Goal: Task Accomplishment & Management: Manage account settings

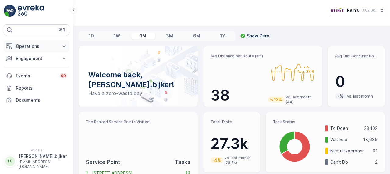
click at [34, 46] on p "Operations" at bounding box center [36, 46] width 41 height 6
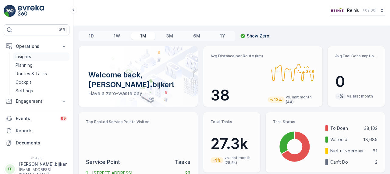
click at [31, 55] on p "Insights" at bounding box center [24, 57] width 16 height 6
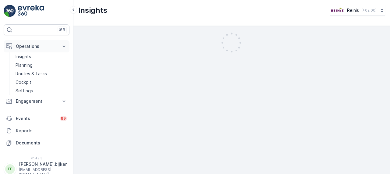
click at [35, 44] on button "Operations" at bounding box center [37, 46] width 66 height 12
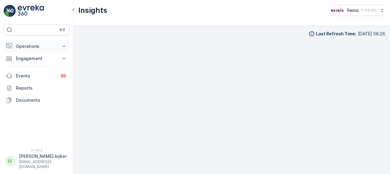
click at [34, 46] on p "Operations" at bounding box center [36, 46] width 41 height 6
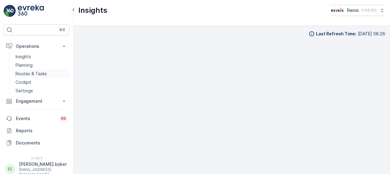
click at [41, 73] on p "Routes & Tasks" at bounding box center [31, 74] width 31 height 6
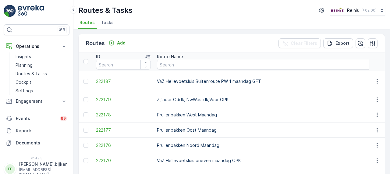
click at [226, 145] on td "Prullenbakken Noord Maandag" at bounding box center [282, 145] width 257 height 15
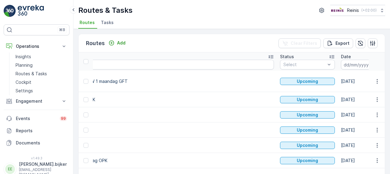
scroll to position [0, 134]
click at [374, 65] on icon "button" at bounding box center [377, 65] width 6 height 6
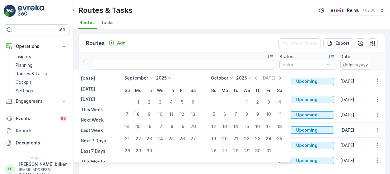
click at [140, 126] on div "15" at bounding box center [138, 127] width 10 height 10
type input "15.09.2025"
click at [140, 126] on div "15" at bounding box center [138, 127] width 10 height 10
type input "15.09.2025"
click at [140, 126] on div "15" at bounding box center [138, 127] width 10 height 10
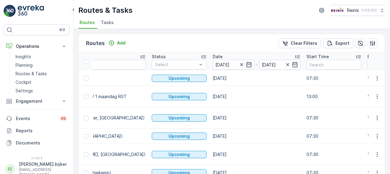
click at [224, 119] on td "15.09.2025" at bounding box center [257, 117] width 94 height 21
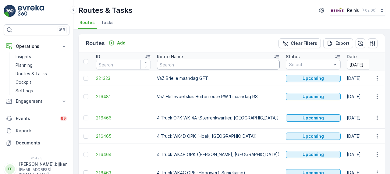
click at [189, 62] on input "text" at bounding box center [218, 65] width 123 height 10
type input "vaz"
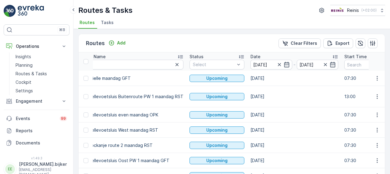
scroll to position [0, 110]
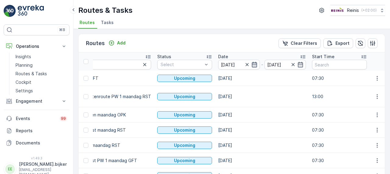
click at [252, 66] on icon "button" at bounding box center [254, 64] width 5 height 5
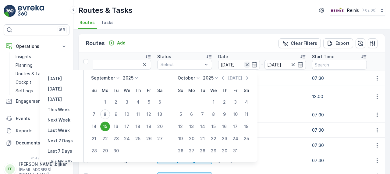
click at [245, 65] on icon "button" at bounding box center [246, 64] width 3 height 3
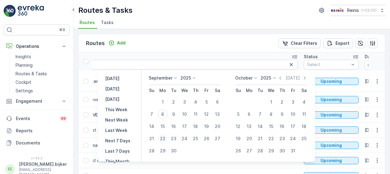
click at [163, 139] on div "22" at bounding box center [163, 139] width 10 height 10
type input "[DATE]"
click at [163, 139] on div "22" at bounding box center [163, 139] width 10 height 10
type input "[DATE]"
click at [163, 139] on div "22" at bounding box center [163, 139] width 10 height 10
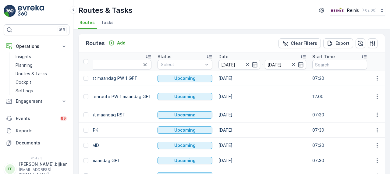
click at [222, 142] on td "[DATE]" at bounding box center [262, 145] width 94 height 15
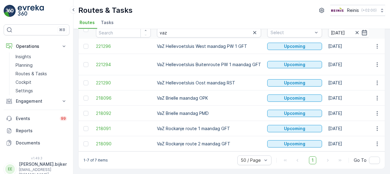
scroll to position [35, 0]
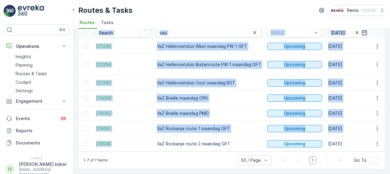
drag, startPoint x: 140, startPoint y: 147, endPoint x: 178, endPoint y: 149, distance: 38.2
click at [178, 149] on div "ID Route Name vaz Status Select Date 22.09.2025 - 22.09.2025 Start Time End Tim…" at bounding box center [232, 85] width 306 height 131
click at [165, 157] on div "1-7 of 7 items 50 / Page 1 Go To" at bounding box center [232, 159] width 306 height 17
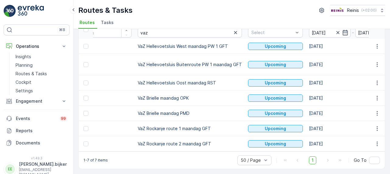
scroll to position [0, 0]
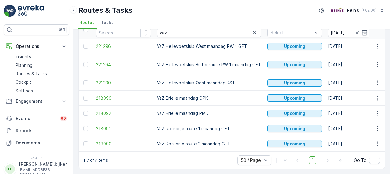
drag, startPoint x: 140, startPoint y: 148, endPoint x: 154, endPoint y: 148, distance: 14.6
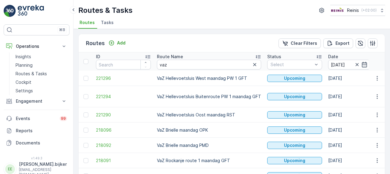
click at [253, 121] on td "VaZ Hellevoetsluis Oost maandag RST" at bounding box center [209, 114] width 110 height 15
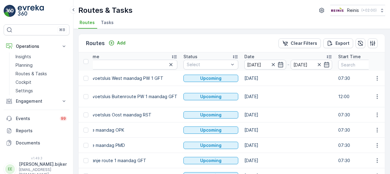
scroll to position [0, 85]
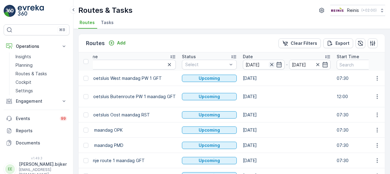
click at [271, 63] on icon "button" at bounding box center [271, 64] width 3 height 3
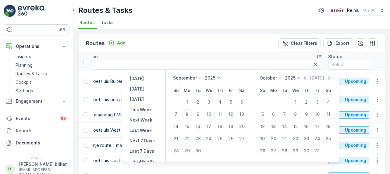
click at [197, 126] on div "16" at bounding box center [198, 127] width 10 height 10
type input "16.09.2025"
click at [197, 126] on div "16" at bounding box center [198, 127] width 10 height 10
type input "16.09.2025"
click at [197, 126] on div "16" at bounding box center [198, 127] width 10 height 10
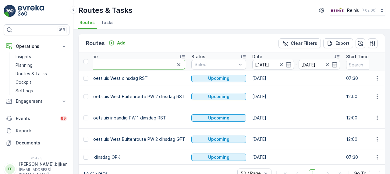
click at [155, 62] on input "vaz" at bounding box center [129, 65] width 114 height 10
type input "vazvaz"
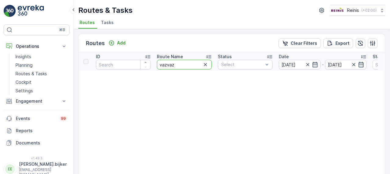
click at [180, 62] on input "vazvaz" at bounding box center [184, 65] width 55 height 10
type input "vaz"
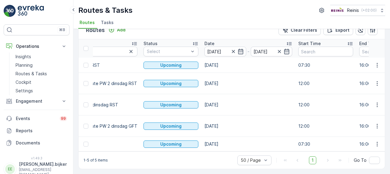
scroll to position [0, 132]
click at [232, 48] on icon "button" at bounding box center [235, 51] width 6 height 6
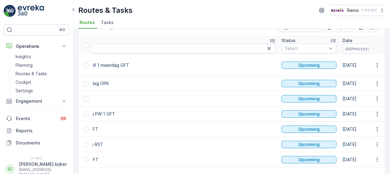
click at [376, 49] on icon "button" at bounding box center [379, 48] width 6 height 6
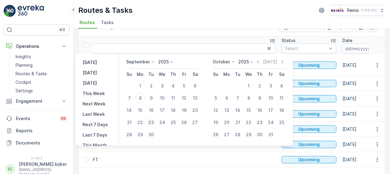
click at [150, 121] on div "23" at bounding box center [151, 123] width 10 height 10
type input "23.09.2025"
click at [150, 121] on div "23" at bounding box center [151, 123] width 10 height 10
type input "23.09.2025"
click at [149, 121] on div "23" at bounding box center [151, 123] width 10 height 10
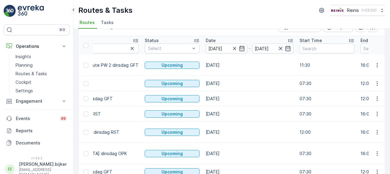
click at [280, 47] on icon "button" at bounding box center [281, 48] width 6 height 6
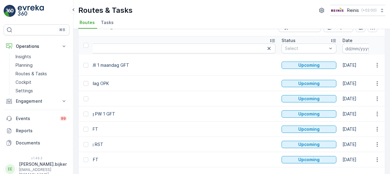
click at [376, 47] on icon "button" at bounding box center [379, 48] width 6 height 6
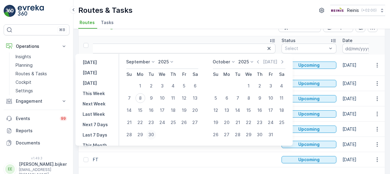
click at [151, 135] on div "30" at bounding box center [151, 135] width 10 height 10
type input "30.09.2025"
click at [151, 135] on div "30" at bounding box center [151, 135] width 10 height 10
type input "30.09.2025"
click at [151, 135] on div "30" at bounding box center [151, 135] width 10 height 10
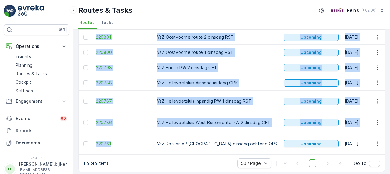
drag, startPoint x: 141, startPoint y: 148, endPoint x: 158, endPoint y: 149, distance: 17.1
click at [158, 149] on div "ID Route Name vaz Status Select Date 30.09.2025 - 30.09.2025 Start Time End Tim…" at bounding box center [232, 65] width 306 height 180
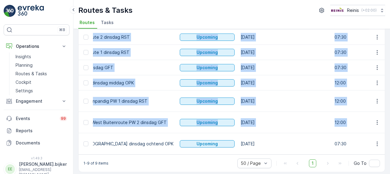
scroll to position [0, 129]
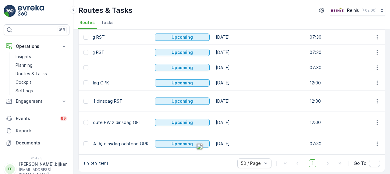
click at [215, 156] on div "1-9 of 9 items 50 / Page 1 Go To" at bounding box center [232, 163] width 306 height 17
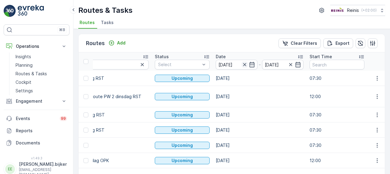
click at [242, 64] on icon "button" at bounding box center [245, 65] width 6 height 6
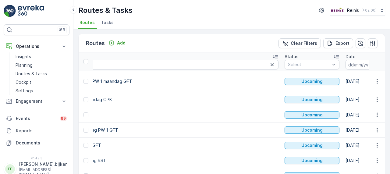
click at [379, 63] on icon "button" at bounding box center [382, 65] width 6 height 6
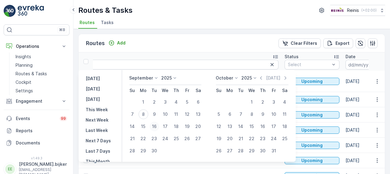
click at [156, 125] on div "16" at bounding box center [154, 127] width 10 height 10
type input "[DATE]"
click at [156, 125] on div "16" at bounding box center [154, 127] width 10 height 10
type input "[DATE]"
click at [156, 125] on div "16" at bounding box center [154, 127] width 10 height 10
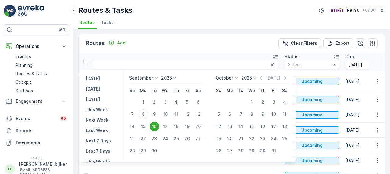
click at [156, 126] on td "VaZ Hellevoetsluis West maandag PW 1 GFT" at bounding box center [153, 130] width 257 height 15
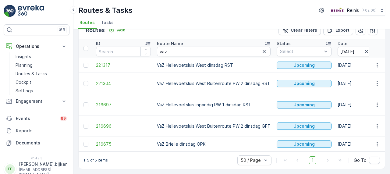
click at [137, 102] on span "216697" at bounding box center [123, 105] width 55 height 6
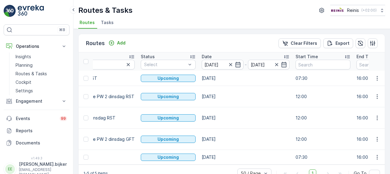
scroll to position [0, 139]
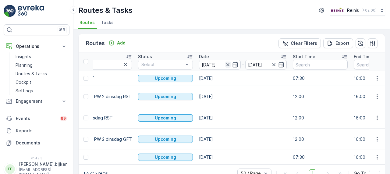
click at [226, 64] on icon "button" at bounding box center [227, 64] width 3 height 3
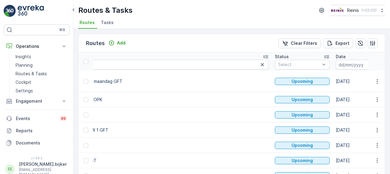
click at [336, 66] on div "-" at bounding box center [380, 65] width 88 height 10
click at [336, 64] on div at bounding box center [357, 65] width 42 height 10
click at [369, 64] on icon "button" at bounding box center [371, 64] width 5 height 5
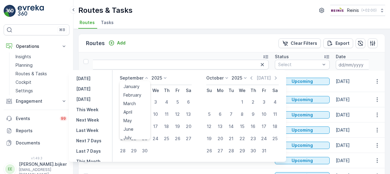
click at [145, 77] on icon at bounding box center [147, 78] width 6 height 6
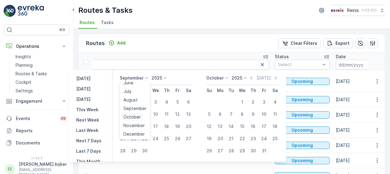
click at [137, 116] on span "October" at bounding box center [131, 117] width 17 height 6
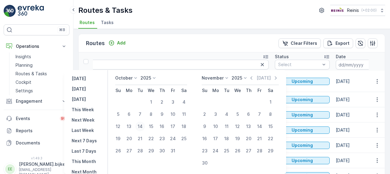
click at [145, 125] on div "14" at bounding box center [140, 127] width 10 height 10
type input "14.10.2025"
click at [145, 125] on div "14" at bounding box center [140, 127] width 10 height 10
type input "14.10.2025"
click at [145, 126] on div "14" at bounding box center [140, 127] width 10 height 10
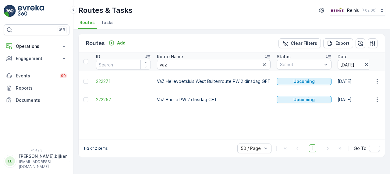
scroll to position [0, 100]
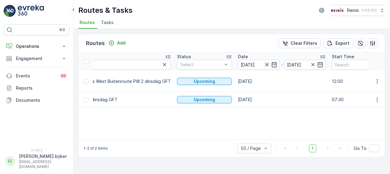
click at [267, 66] on icon "button" at bounding box center [267, 65] width 6 height 6
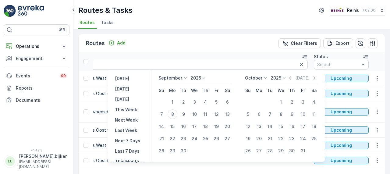
click at [186, 79] on icon at bounding box center [185, 78] width 6 height 6
click at [176, 115] on span "October" at bounding box center [170, 117] width 17 height 6
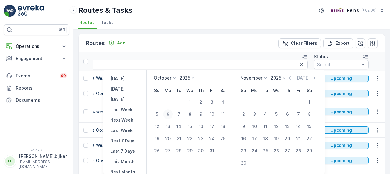
click at [170, 115] on div "6" at bounding box center [168, 114] width 10 height 10
type input "06.10.2025"
click at [170, 115] on div "6" at bounding box center [168, 114] width 10 height 10
type input "06.10.2025"
click at [170, 115] on div "6" at bounding box center [168, 114] width 10 height 10
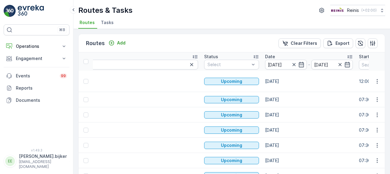
click at [262, 147] on td "06.10.2025" at bounding box center [309, 145] width 94 height 15
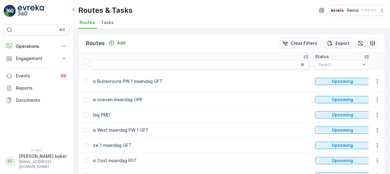
click at [217, 156] on td "VaZ Hellevoetsluis Oost maandag RST" at bounding box center [183, 160] width 257 height 15
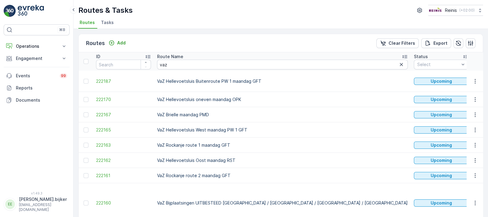
drag, startPoint x: 382, startPoint y: 3, endPoint x: 315, endPoint y: 43, distance: 78.1
click at [316, 43] on div "Routes Add Clear Filters Export" at bounding box center [281, 43] width 404 height 18
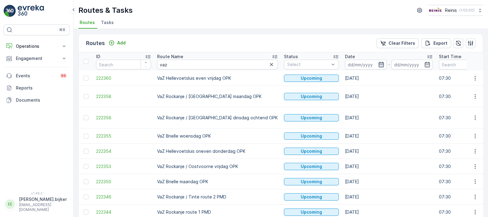
click at [378, 62] on icon "button" at bounding box center [380, 64] width 5 height 5
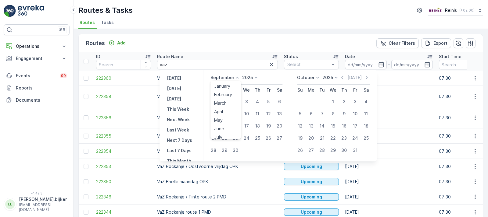
click at [237, 77] on icon at bounding box center [237, 78] width 6 height 6
click at [225, 118] on span "October" at bounding box center [222, 117] width 17 height 6
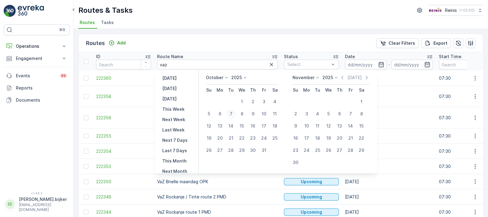
click at [234, 112] on div "7" at bounding box center [231, 114] width 10 height 10
type input "[DATE]"
click at [234, 112] on div "7" at bounding box center [231, 114] width 10 height 10
type input "[DATE]"
click at [234, 112] on div "7" at bounding box center [231, 114] width 10 height 10
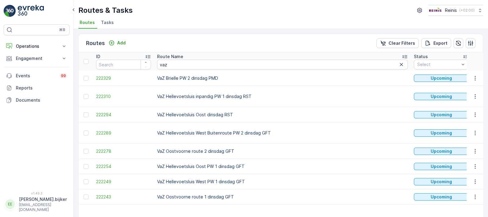
click at [202, 171] on td "VaZ Hellevoetsluis Oost PW 1 dinsdag GFT" at bounding box center [282, 166] width 257 height 15
click at [237, 136] on td "VaZ Hellevoetsluis West Buitenroute PW 2 dinsdag GFT" at bounding box center [282, 133] width 257 height 21
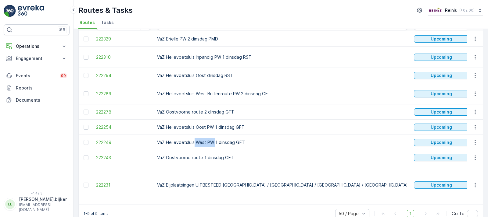
drag, startPoint x: 201, startPoint y: 142, endPoint x: 194, endPoint y: 143, distance: 6.4
click at [194, 143] on td "VaZ Hellevoetsluis West PW 1 dinsdag GFT" at bounding box center [282, 142] width 257 height 15
click at [197, 124] on td "VaZ Hellevoetsluis Oost PW 1 dinsdag GFT" at bounding box center [282, 127] width 257 height 15
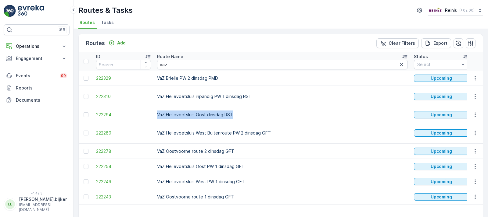
drag, startPoint x: 235, startPoint y: 111, endPoint x: 154, endPoint y: 112, distance: 81.1
click at [157, 113] on td "VaZ Hellevoetsluis Oost dinsdag RST" at bounding box center [282, 114] width 257 height 15
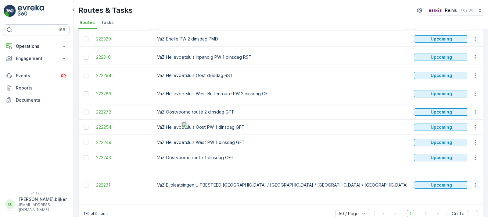
click at [202, 124] on td "VaZ Hellevoetsluis Oost PW 1 dinsdag GFT" at bounding box center [282, 127] width 257 height 15
drag, startPoint x: 232, startPoint y: 130, endPoint x: 225, endPoint y: 130, distance: 7.0
click at [225, 130] on td "VaZ Hellevoetsluis Oost PW 1 dinsdag GFT" at bounding box center [282, 127] width 257 height 15
drag, startPoint x: 240, startPoint y: 140, endPoint x: 233, endPoint y: 139, distance: 6.7
click at [233, 139] on td "VaZ Hellevoetsluis West PW 1 dinsdag GFT" at bounding box center [282, 142] width 257 height 15
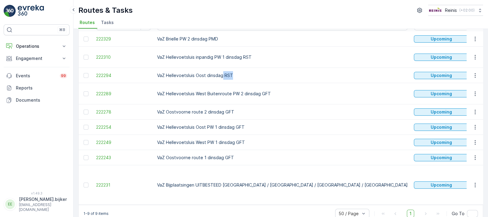
drag, startPoint x: 225, startPoint y: 77, endPoint x: 221, endPoint y: 77, distance: 4.0
click at [221, 77] on td "VaZ Hellevoetsluis Oost dinsdag RST" at bounding box center [282, 75] width 257 height 15
drag, startPoint x: 245, startPoint y: 124, endPoint x: 203, endPoint y: 127, distance: 41.8
click at [203, 127] on td "VaZ Hellevoetsluis Oost PW 1 dinsdag GFT" at bounding box center [282, 127] width 257 height 15
drag, startPoint x: 158, startPoint y: 127, endPoint x: 243, endPoint y: 126, distance: 85.3
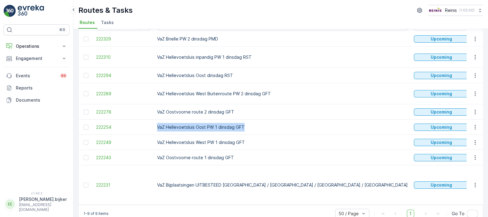
click at [243, 127] on td "VaZ Hellevoetsluis Oost PW 1 dinsdag GFT" at bounding box center [282, 127] width 257 height 15
copy td "VaZ Hellevoetsluis Oost PW 1 dinsdag GFT"
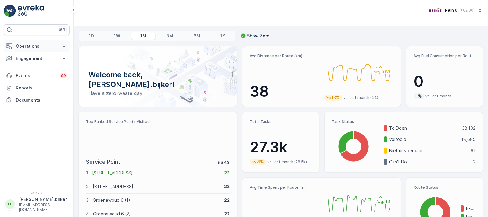
click at [47, 45] on p "Operations" at bounding box center [36, 46] width 41 height 6
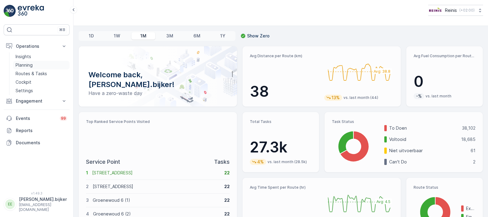
click at [21, 63] on p "Planning" at bounding box center [24, 65] width 17 height 6
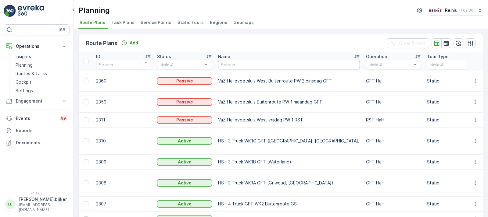
click at [238, 63] on input "text" at bounding box center [289, 65] width 142 height 10
paste input "VaZ Hellevoetsluis Oost PW 1 dinsdag GFT"
type input "VaZ Hellevoetsluis Oost PW 1 dinsdag GFT"
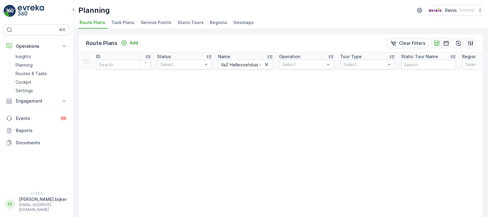
click at [255, 65] on input "VaZ Hellevoetsluis Oost PW 1 dinsdag GFT" at bounding box center [245, 65] width 55 height 10
click at [179, 23] on span "Static Tours" at bounding box center [190, 23] width 26 height 6
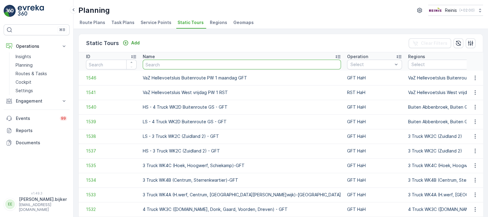
click at [250, 68] on input "text" at bounding box center [242, 65] width 198 height 10
paste input "VaZ Hellevoetsluis Oost PW 1 dinsdag GFT"
type input "VaZ Hellevoetsluis Oost PW 1 dinsdag GFT"
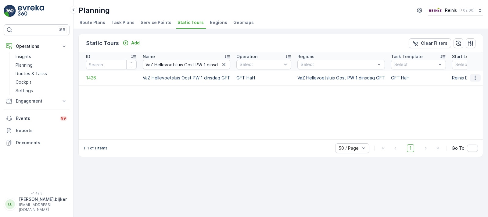
click at [476, 77] on icon "button" at bounding box center [475, 78] width 6 height 6
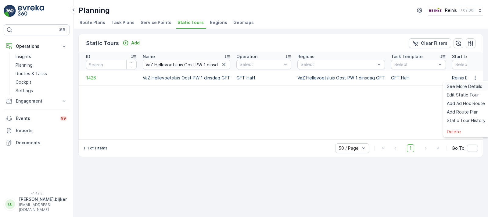
click at [467, 87] on span "See More Details" at bounding box center [464, 87] width 35 height 6
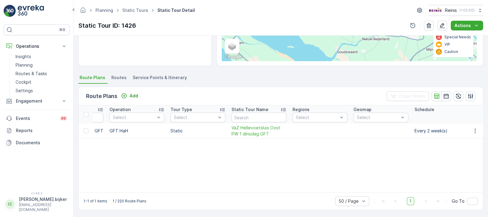
scroll to position [0, 230]
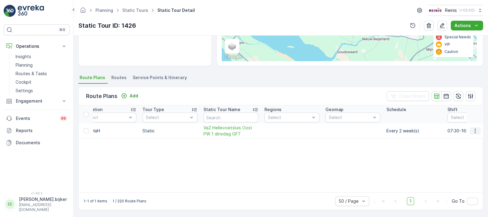
click at [472, 128] on icon "button" at bounding box center [475, 131] width 6 height 6
click at [470, 139] on span "Edit Route Plan" at bounding box center [469, 140] width 31 height 6
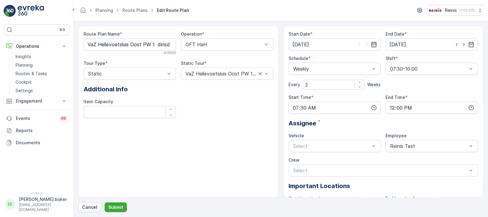
click at [372, 45] on icon "button" at bounding box center [374, 44] width 6 height 6
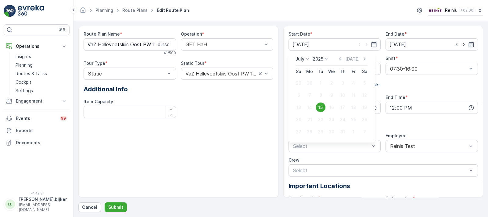
click at [309, 58] on icon at bounding box center [307, 59] width 6 height 6
click at [313, 97] on span "October" at bounding box center [307, 98] width 17 height 6
click at [319, 105] on div "14" at bounding box center [320, 108] width 10 height 10
type input "14.10.2025"
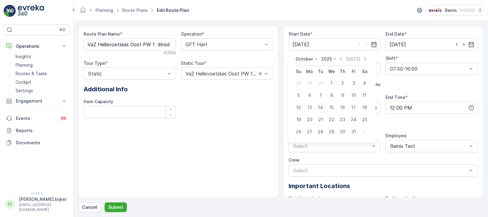
click at [319, 105] on input "07:30" at bounding box center [334, 108] width 92 height 12
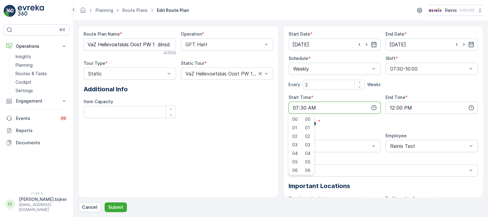
click at [319, 105] on input "07:30" at bounding box center [334, 108] width 92 height 12
click at [339, 125] on div "Assignee *" at bounding box center [383, 123] width 190 height 9
click at [120, 208] on p "Submit" at bounding box center [115, 208] width 15 height 6
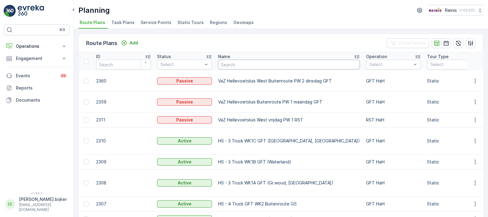
click at [242, 63] on input "text" at bounding box center [289, 65] width 142 height 10
paste input "VaZ Hellevoetsluis West Buitenroute PW 2 dinsdag GFT"
type input "VaZ Hellevoetsluis West Buitenroute PW 2 dinsdag GFT"
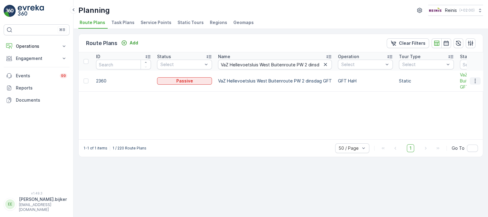
click at [475, 81] on icon "button" at bounding box center [475, 81] width 6 height 6
click at [475, 90] on span "Edit Route Plan" at bounding box center [469, 90] width 31 height 6
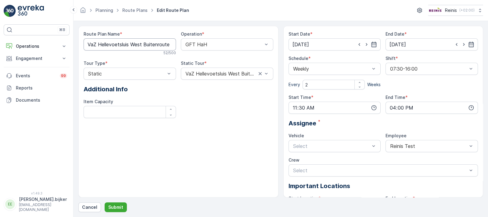
click at [161, 42] on Name "VaZ Hellevoetsluis West Buitenroute PW 2 dinsdag GFT" at bounding box center [130, 44] width 92 height 12
type Name "VaZ Hellevoetsluis West Buitenroute PW 1 dinsdag GFT"
click at [114, 207] on p "Submit" at bounding box center [115, 208] width 15 height 6
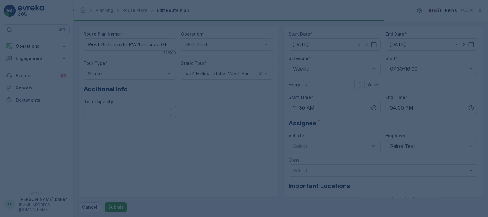
scroll to position [0, 0]
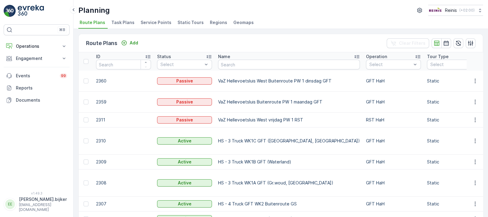
click at [219, 20] on span "Regions" at bounding box center [218, 23] width 17 height 6
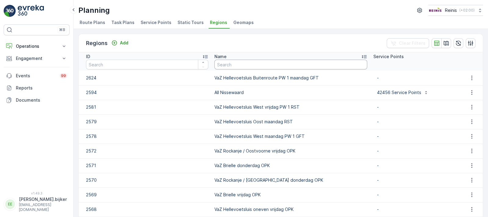
click at [277, 62] on input "text" at bounding box center [290, 65] width 153 height 10
paste input "VaZ Hellevoetsluis West Buitenroute PW 2 dinsdag GFT"
type input "VaZ Hellevoetsluis West Buitenroute PW 2 dinsdag GFT"
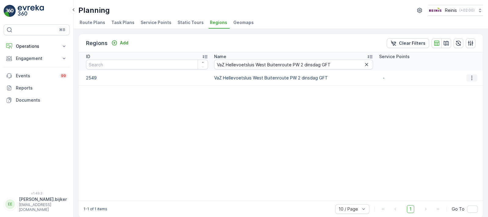
click at [471, 76] on icon "button" at bounding box center [471, 78] width 1 height 5
click at [471, 86] on span "Edit Region" at bounding box center [467, 87] width 23 height 6
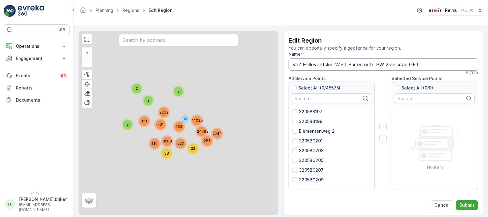
click at [386, 63] on input "VaZ Hellevoetsluis West Buitenroute PW 2 dinsdag GFT" at bounding box center [383, 65] width 190 height 12
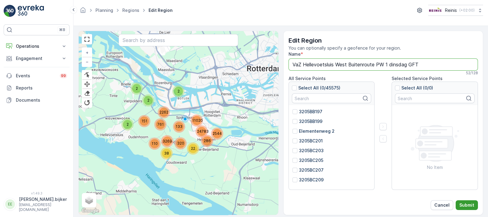
click at [470, 204] on p "Submit" at bounding box center [466, 205] width 15 height 6
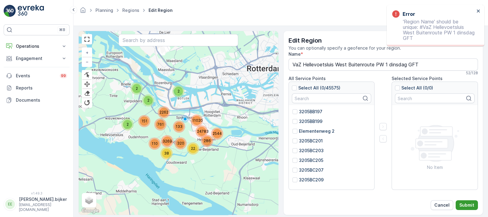
type input "VaZ Hellevoetsluis West Buitenroute PW 2 dinsdag GFT"
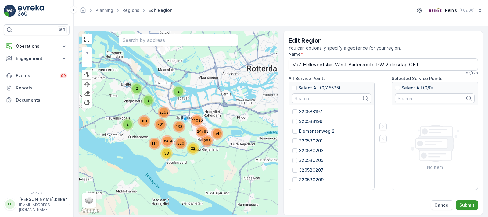
click at [470, 203] on p "Submit" at bounding box center [466, 205] width 15 height 6
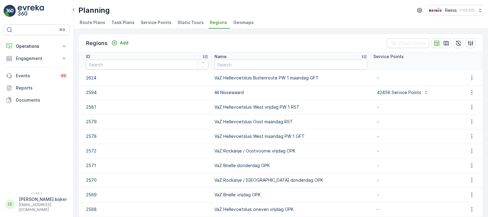
click at [177, 20] on span "Static Tours" at bounding box center [190, 23] width 26 height 6
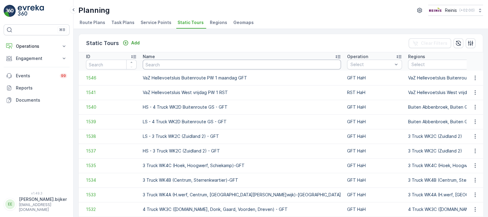
click at [214, 63] on input "text" at bounding box center [242, 65] width 198 height 10
paste input "VaZ Hellevoetsluis West Buitenroute PW 2 dinsdag GFT"
type input "VaZ Hellevoetsluis West Buitenroute PW 2 dinsdag GFT"
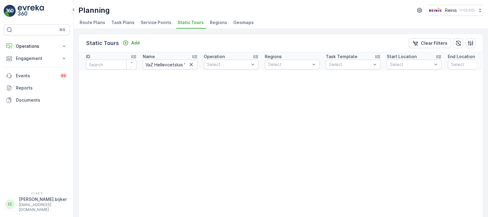
click at [181, 66] on input "VaZ Hellevoetsluis West Buitenroute PW 2 dinsdag GFT" at bounding box center [170, 65] width 55 height 10
type input "VaZ Hellevoetsluis West Buitenroute PW 1 dinsdag GFT"
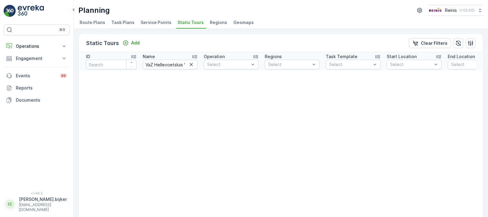
click at [96, 22] on span "Route Plans" at bounding box center [93, 23] width 26 height 6
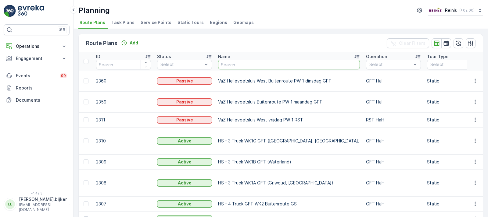
click at [226, 66] on input "text" at bounding box center [289, 65] width 142 height 10
paste input "VaZ Hellevoetsluis West Buitenroute PW 2 dinsdag GFT"
type input "VaZ Hellevoetsluis West Buitenroute PW 2 dinsdag GFT"
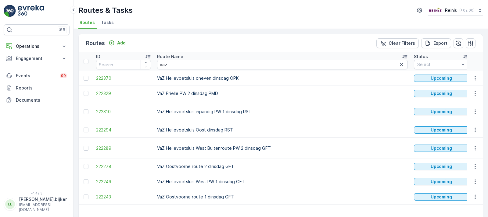
drag, startPoint x: 210, startPoint y: 180, endPoint x: 221, endPoint y: 182, distance: 11.4
click at [221, 182] on td "VaZ Hellevoetsluis West PW 1 dinsdag GFT" at bounding box center [282, 181] width 257 height 15
click at [220, 182] on td "VaZ Hellevoetsluis West PW 1 dinsdag GFT" at bounding box center [282, 181] width 257 height 15
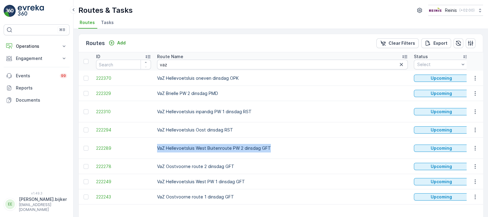
drag, startPoint x: 157, startPoint y: 148, endPoint x: 270, endPoint y: 148, distance: 113.1
click at [270, 148] on td "VaZ Hellevoetsluis West Buitenroute PW 2 dinsdag GFT" at bounding box center [282, 148] width 257 height 21
copy td "VaZ Hellevoetsluis West Buitenroute PW 2 dinsdag GFT"
click at [228, 145] on td "VaZ Hellevoetsluis West Buitenroute PW 2 dinsdag GFT" at bounding box center [282, 148] width 257 height 21
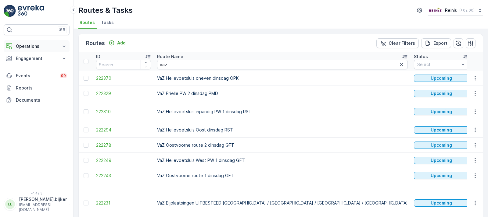
click at [45, 46] on p "Operations" at bounding box center [36, 46] width 41 height 6
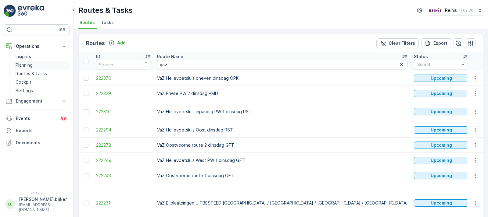
click at [29, 65] on p "Planning" at bounding box center [24, 65] width 17 height 6
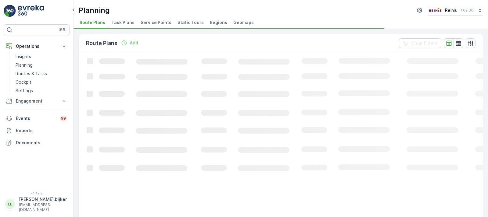
click at [191, 20] on span "Static Tours" at bounding box center [190, 23] width 26 height 6
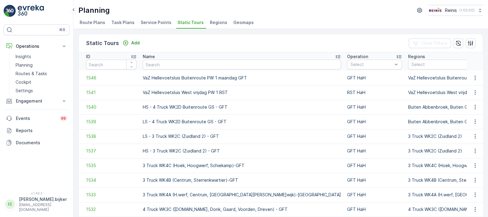
click at [237, 63] on input "text" at bounding box center [242, 65] width 198 height 10
paste input "VaZ Hellevoetsluis West Buitenroute PW 2 dinsdag GFT"
type input "VaZ Hellevoetsluis West Buitenroute PW 2 dinsdag GFT"
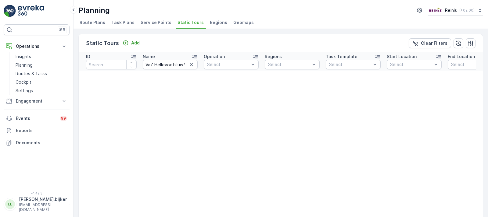
click at [184, 67] on input "VaZ Hellevoetsluis West Buitenroute PW 2 dinsdag GFT" at bounding box center [170, 65] width 55 height 10
type input "VaZ Hellevoetsluis West Buitenroute PW 1 dinsdag GFT"
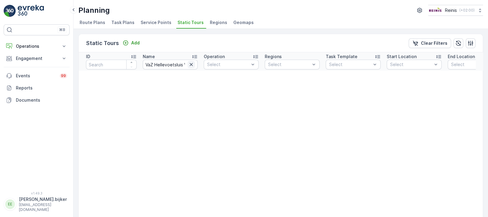
click at [192, 63] on icon "button" at bounding box center [191, 64] width 3 height 3
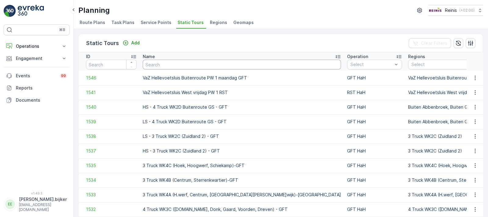
click at [194, 61] on input "text" at bounding box center [242, 65] width 198 height 10
paste input "VaZ Hellevoetsluis West Buitenroute PW 2 dinsdag GFT"
type input "VaZ Hellevoetsluis West Buitenroute PW 2 dinsdag GFT"
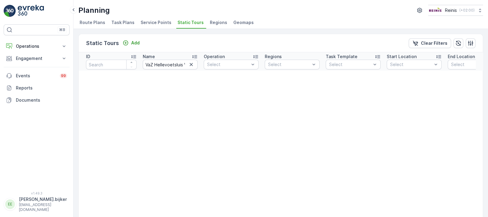
click at [192, 61] on button "button" at bounding box center [190, 64] width 7 height 7
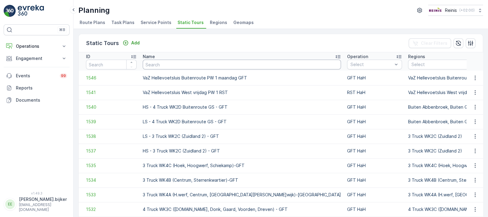
click at [205, 63] on input "text" at bounding box center [242, 65] width 198 height 10
paste input "VaZ Hellevoetsluis West Buitenroute PW 2 dinsdag GFT"
type input "VaZ Hellevoetsluis West Buitenroute PW 2 dinsdag GFT"
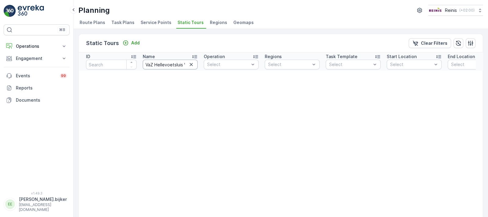
click at [181, 62] on input "VaZ Hellevoetsluis West Buitenroute PW 2 dinsdag GFT" at bounding box center [170, 65] width 55 height 10
click at [158, 64] on input "VaZ Hellevoetsluis West Buitenroute PW 2 dinsdag GFT" at bounding box center [170, 65] width 55 height 10
type input "VaZ Hellevoetsluis West Buitenroute PW dinsdag GFT"
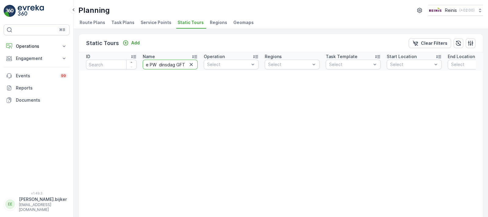
scroll to position [0, 69]
click at [174, 63] on input "VaZ Hellevoetsluis West Buitenroute PW dinsdag GFT" at bounding box center [170, 65] width 55 height 10
type input "VaZ Hellevoetsluis West Buitenroute PW 1 dinsdag GFT"
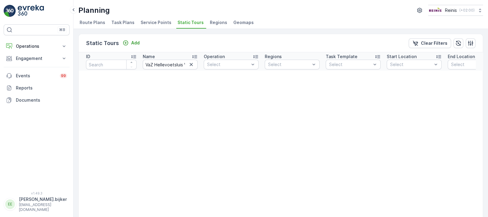
click at [193, 64] on icon "button" at bounding box center [191, 65] width 6 height 6
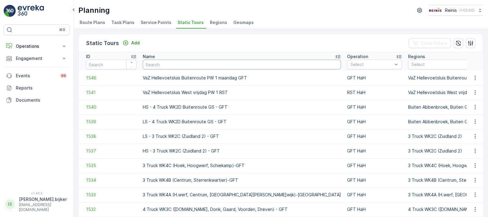
drag, startPoint x: 192, startPoint y: 62, endPoint x: 188, endPoint y: 64, distance: 4.0
click at [191, 62] on input "text" at bounding box center [242, 65] width 198 height 10
paste input "VaZ Hellevoetsluis West Buitenroute PW 2 dinsdag GFT"
type input "VaZ Hellevoetsluis West Buitenroute PW 2 dinsdag GFT"
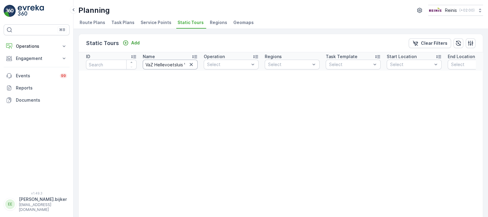
click at [181, 62] on input "VaZ Hellevoetsluis West Buitenroute PW 2 dinsdag GFT" at bounding box center [170, 65] width 55 height 10
type input "VaZ Hellevoetsluis West Buitenroute"
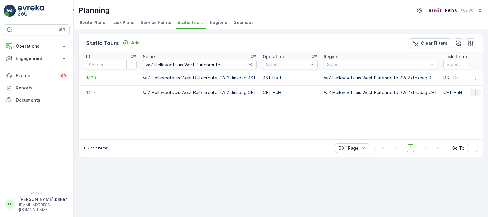
click at [475, 93] on icon "button" at bounding box center [475, 93] width 6 height 6
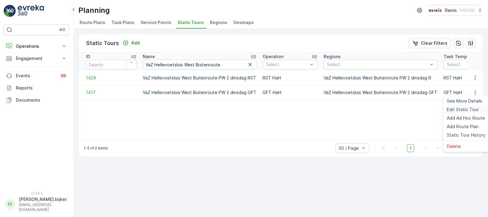
click at [466, 111] on span "Edit Static Tour" at bounding box center [463, 110] width 32 height 6
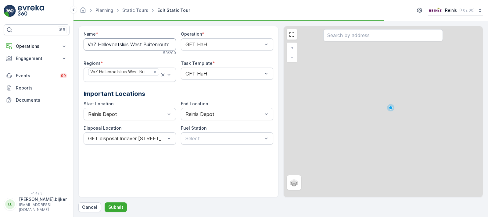
click at [141, 42] on input "VaZ Hellevoetsluis West Buitenroute PW 2 dinsdag GFT" at bounding box center [130, 44] width 92 height 12
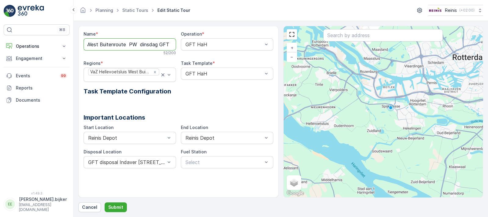
scroll to position [0, 44]
type input "VaZ Hellevoetsluis West Buitenroute PW 1 dinsdag GFT"
click at [114, 207] on p "Submit" at bounding box center [115, 208] width 15 height 6
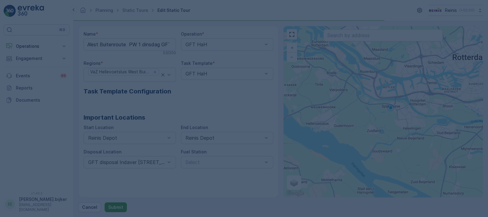
scroll to position [0, 0]
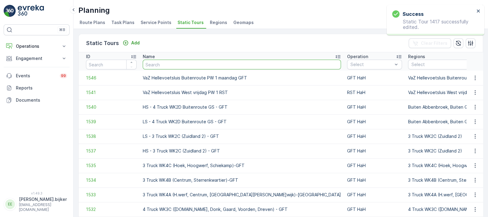
click at [179, 66] on input "text" at bounding box center [242, 65] width 198 height 10
paste input "VaZ Hellevoetsluis West Buitenroute PW 2 dinsdag GFT"
type input "VaZ Hellevoetsluis West Buitenroute PW 2 dinsdag GFT"
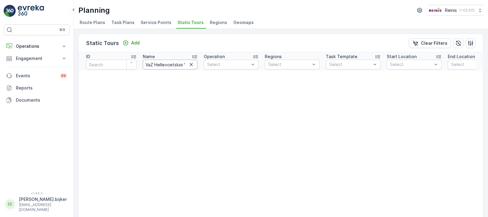
click at [183, 66] on input "VaZ Hellevoetsluis West Buitenroute PW 2 dinsdag GFT" at bounding box center [170, 65] width 55 height 10
type input "VaZ Hellevoetsluis West Buitenroute PW 1 dinsdag GFT"
click at [172, 64] on input "VaZ Hellevoetsluis West Buitenroute PW 1 dinsdag GFT" at bounding box center [170, 65] width 55 height 10
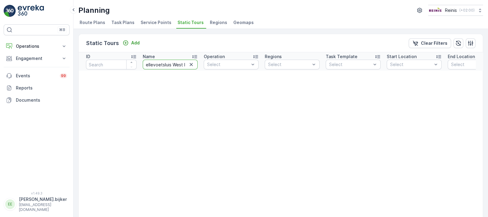
scroll to position [0, 9]
type input "VaZ Hellevoetsluis West Buitenroute"
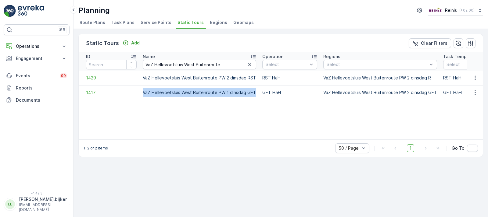
drag, startPoint x: 144, startPoint y: 91, endPoint x: 254, endPoint y: 91, distance: 110.6
click at [254, 91] on td "VaZ Hellevoetsluis West Buitenroute PW 1 dinsdag GFT" at bounding box center [199, 92] width 119 height 15
click at [248, 62] on icon "button" at bounding box center [250, 65] width 6 height 6
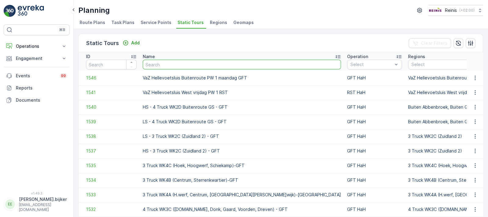
drag, startPoint x: 220, startPoint y: 66, endPoint x: 213, endPoint y: 62, distance: 8.1
click at [220, 65] on input "text" at bounding box center [242, 65] width 198 height 10
paste input "VaZ Hellevoetsluis West Buitenroute PW 1 dinsdag GFT"
type input "VaZ Hellevoetsluis West Buitenroute PW 1 dinsdag GFT"
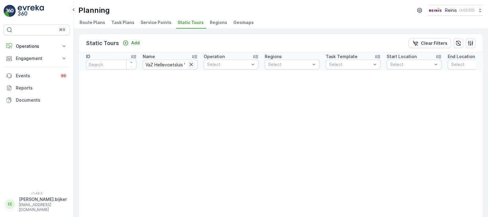
click at [192, 66] on icon "button" at bounding box center [191, 65] width 6 height 6
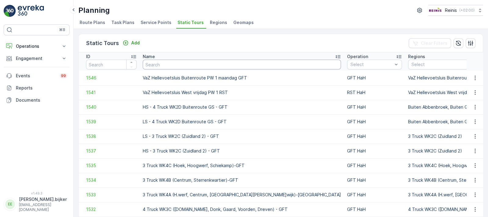
click at [197, 67] on input "text" at bounding box center [242, 65] width 198 height 10
paste input "VaZ Hellevoetsluis West Buitenroute PW 1 dinsdag GFT"
type input "VaZ Hellevoetsluis West Buitenroute PW 1 dinsdag GFT"
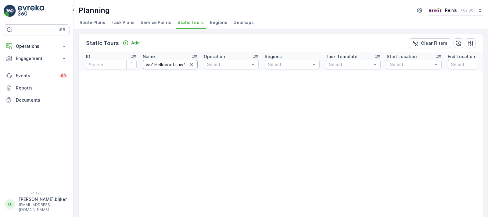
click at [179, 63] on input "VaZ Hellevoetsluis West Buitenroute PW 1 dinsdag GFT" at bounding box center [170, 65] width 55 height 10
type input "VaZ Hellevoetsluis West Buitenroute"
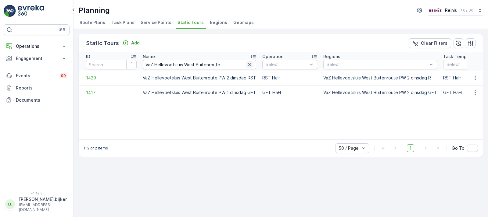
click at [248, 65] on icon "button" at bounding box center [250, 65] width 6 height 6
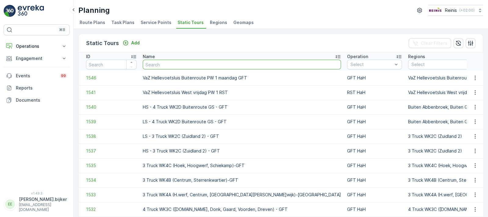
click at [202, 63] on input "text" at bounding box center [242, 65] width 198 height 10
paste input "VaZ Hellevoetsluis West"
type input "VaZ Hellevoetsluis West"
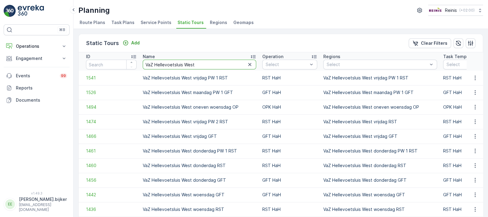
click at [202, 62] on input "VaZ Hellevoetsluis West" at bounding box center [199, 65] width 113 height 10
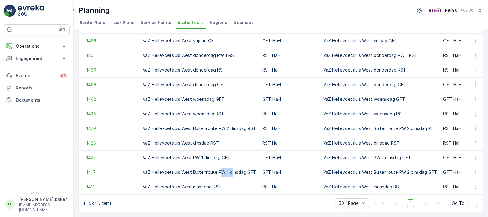
drag, startPoint x: 219, startPoint y: 167, endPoint x: 230, endPoint y: 166, distance: 10.7
click at [230, 166] on td "VaZ Hellevoetsluis West Buitenroute PW 1 dinsdag GFT" at bounding box center [199, 172] width 119 height 15
click at [400, 169] on td "VaZ Hellevoetsluis West Buitenroute PW 2 dinsdag GFT" at bounding box center [380, 172] width 120 height 15
click at [234, 169] on td "VaZ Hellevoetsluis West Buitenroute PW 1 dinsdag GFT" at bounding box center [199, 172] width 119 height 15
click at [239, 171] on td "VaZ Hellevoetsluis West Buitenroute PW 1 dinsdag GFT" at bounding box center [199, 172] width 119 height 15
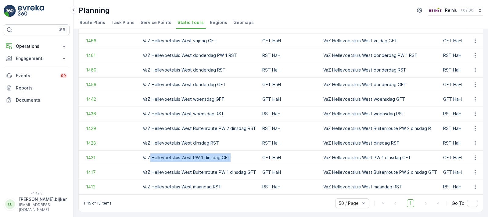
drag, startPoint x: 222, startPoint y: 155, endPoint x: 149, endPoint y: 155, distance: 72.5
click at [149, 155] on td "VaZ Hellevoetsluis West PW 1 dinsdag GFT" at bounding box center [199, 158] width 119 height 15
click at [227, 171] on td "VaZ Hellevoetsluis West Buitenroute PW 1 dinsdag GFT" at bounding box center [199, 172] width 119 height 15
click at [473, 169] on icon "button" at bounding box center [475, 172] width 6 height 6
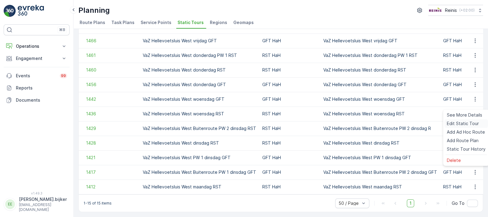
click at [460, 124] on span "Edit Static Tour" at bounding box center [463, 124] width 32 height 6
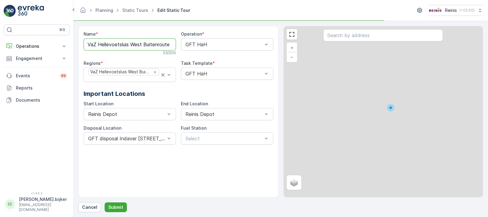
click at [161, 41] on input "VaZ Hellevoetsluis West Buitenroute PW 1 dinsdag GFT" at bounding box center [130, 44] width 92 height 12
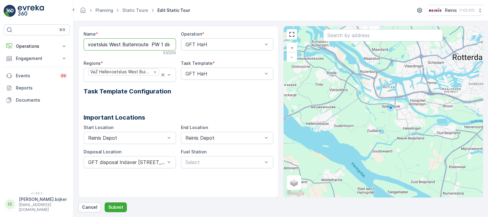
scroll to position [0, 24]
type input "VaZ Hellevoetsluis West Buitenroute PW 2 dinsdag GFT"
click at [117, 209] on p "Submit" at bounding box center [115, 208] width 15 height 6
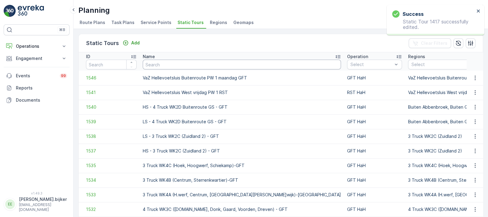
click at [213, 67] on input "text" at bounding box center [242, 65] width 198 height 10
paste input "VaZ Hellevoetsluis West"
type input "VaZ Hellevoetsluis West"
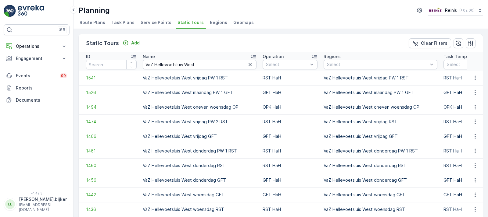
scroll to position [98, 0]
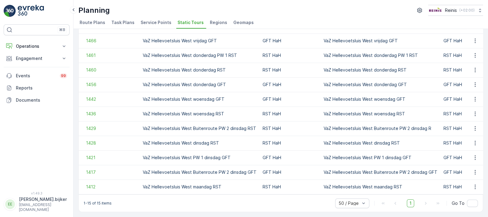
click at [226, 170] on td "VaZ Hellevoetsluis West Buitenroute PW 2 dinsdag GFT" at bounding box center [200, 172] width 120 height 15
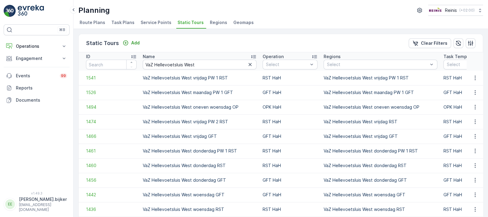
click at [98, 21] on span "Route Plans" at bounding box center [93, 23] width 26 height 6
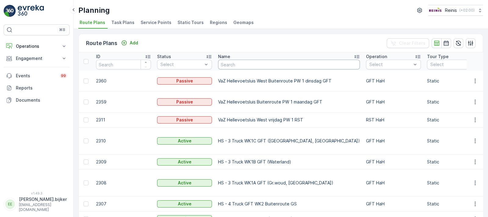
click at [240, 63] on input "text" at bounding box center [289, 65] width 142 height 10
paste input "VaZ Hellevoetsluis West"
type input "VaZ Hellevoetsluis West"
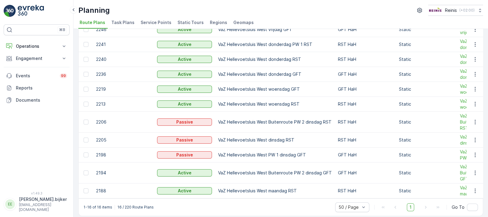
scroll to position [135, 0]
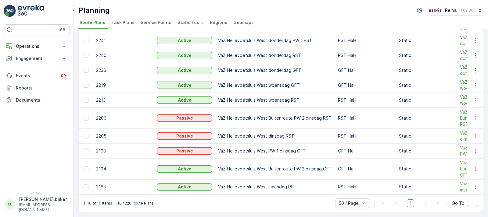
click at [295, 113] on td "VaZ Hellevoetsluis West Buitenroute PW 2 dinsdag RST" at bounding box center [275, 118] width 120 height 21
click at [474, 166] on icon "button" at bounding box center [475, 169] width 6 height 6
click at [471, 176] on span "Edit Route Plan" at bounding box center [469, 176] width 31 height 6
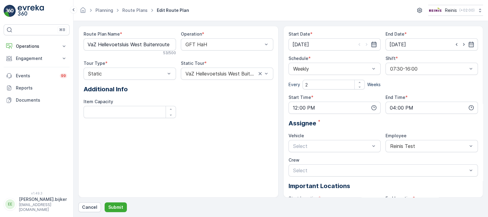
click at [375, 43] on icon "button" at bounding box center [374, 44] width 6 height 6
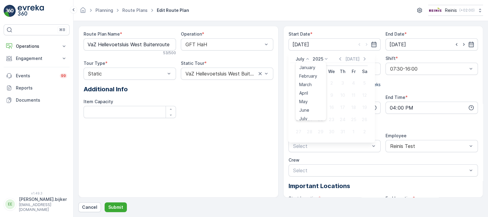
click at [307, 57] on icon at bounding box center [307, 59] width 6 height 6
click at [311, 95] on span "October" at bounding box center [307, 98] width 17 height 6
click at [321, 95] on div "7" at bounding box center [320, 96] width 10 height 10
type input "[DATE]"
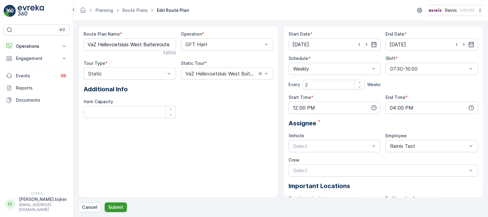
click at [117, 205] on p "Submit" at bounding box center [115, 208] width 15 height 6
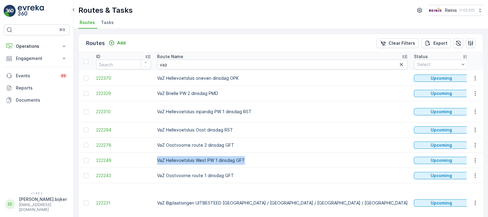
drag, startPoint x: 246, startPoint y: 157, endPoint x: 156, endPoint y: 159, distance: 90.2
click at [156, 159] on td "VaZ Hellevoetsluis West PW 1 dinsdag GFT" at bounding box center [282, 160] width 257 height 15
click at [472, 159] on icon "button" at bounding box center [475, 161] width 6 height 6
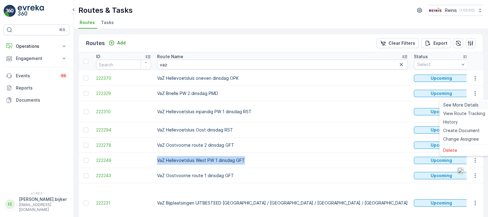
click at [460, 104] on span "See More Details" at bounding box center [460, 105] width 35 height 6
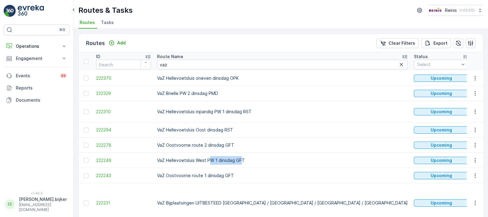
drag, startPoint x: 211, startPoint y: 159, endPoint x: 241, endPoint y: 160, distance: 29.9
click at [241, 160] on td "VaZ Hellevoetsluis West PW 1 dinsdag GFT" at bounding box center [282, 160] width 257 height 15
drag, startPoint x: 213, startPoint y: 109, endPoint x: 249, endPoint y: 112, distance: 35.8
click at [249, 112] on td "VaZ Hellevoetsluis inpandig PW 1 dinsdag RST" at bounding box center [282, 111] width 257 height 21
drag, startPoint x: 247, startPoint y: 124, endPoint x: 247, endPoint y: 129, distance: 4.9
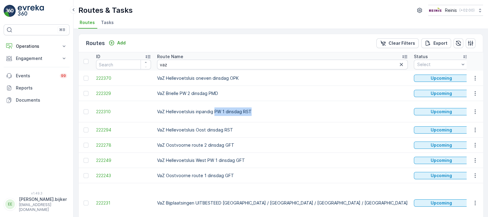
click at [250, 127] on td "VaZ Hellevoetsluis Oost dinsdag RST" at bounding box center [282, 130] width 257 height 15
drag, startPoint x: 245, startPoint y: 159, endPoint x: 216, endPoint y: 158, distance: 28.4
click at [216, 158] on td "VaZ Hellevoetsluis West PW 1 dinsdag GFT" at bounding box center [282, 160] width 257 height 15
drag, startPoint x: 251, startPoint y: 109, endPoint x: 199, endPoint y: 108, distance: 52.4
click at [200, 108] on td "VaZ Hellevoetsluis inpandig PW 1 dinsdag RST" at bounding box center [282, 111] width 257 height 21
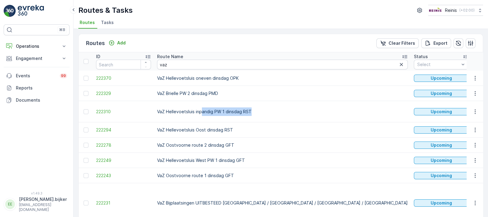
click at [185, 146] on td "VaZ Oostvoorne route 2 dinsdag GFT" at bounding box center [282, 145] width 257 height 15
drag, startPoint x: 236, startPoint y: 159, endPoint x: 205, endPoint y: 160, distance: 31.4
click at [205, 160] on td "VaZ Hellevoetsluis West PW 1 dinsdag GFT" at bounding box center [282, 160] width 257 height 15
click at [206, 186] on td "VaZ Bijplaatsingen UITBESTEED Hellevoetsluis / Brielle / Rockanje / Oostvoorne" at bounding box center [282, 203] width 257 height 40
drag, startPoint x: 159, startPoint y: 160, endPoint x: 160, endPoint y: 156, distance: 4.0
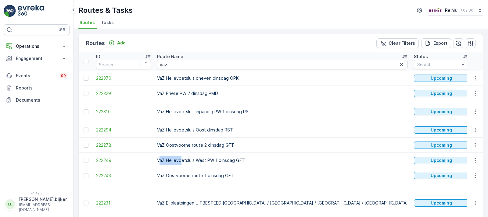
click at [181, 158] on td "VaZ Hellevoetsluis West PW 1 dinsdag GFT" at bounding box center [282, 160] width 257 height 15
click at [156, 156] on td "VaZ Hellevoetsluis West PW 1 dinsdag GFT" at bounding box center [282, 160] width 257 height 15
drag, startPoint x: 158, startPoint y: 158, endPoint x: 212, endPoint y: 158, distance: 53.9
click at [212, 158] on td "VaZ Hellevoetsluis West PW 1 dinsdag GFT" at bounding box center [282, 160] width 257 height 15
click at [204, 159] on td "VaZ Hellevoetsluis West PW 1 dinsdag GFT" at bounding box center [282, 160] width 257 height 15
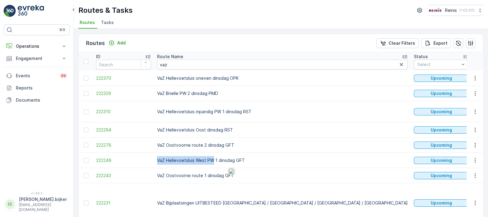
click at [160, 159] on td "VaZ Hellevoetsluis West PW 1 dinsdag GFT" at bounding box center [282, 160] width 257 height 15
drag, startPoint x: 155, startPoint y: 159, endPoint x: 205, endPoint y: 158, distance: 50.3
click at [205, 158] on td "VaZ Hellevoetsluis West PW 1 dinsdag GFT" at bounding box center [282, 160] width 257 height 15
copy td "VaZ Hellevoetsluis West"
drag, startPoint x: 167, startPoint y: 122, endPoint x: 193, endPoint y: 125, distance: 25.8
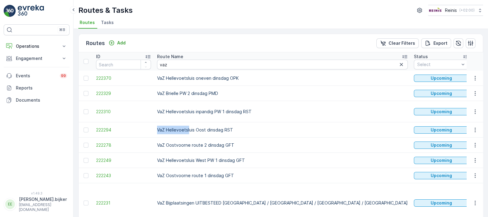
drag, startPoint x: 229, startPoint y: 127, endPoint x: 158, endPoint y: 125, distance: 71.3
click at [158, 125] on td "VaZ Hellevoetsluis Oost dinsdag RST" at bounding box center [282, 130] width 257 height 15
click at [250, 103] on td "VaZ Hellevoetsluis inpandig PW 1 dinsdag RST" at bounding box center [282, 111] width 257 height 21
click at [238, 109] on td "VaZ Hellevoetsluis inpandig PW 1 dinsdag RST" at bounding box center [282, 111] width 257 height 21
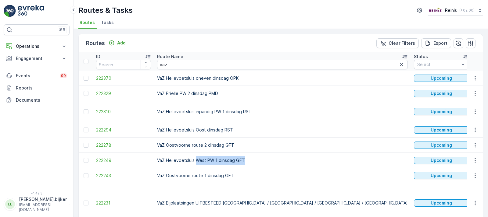
drag, startPoint x: 199, startPoint y: 160, endPoint x: 250, endPoint y: 160, distance: 51.2
click at [250, 162] on td "VaZ Hellevoetsluis West PW 1 dinsdag GFT" at bounding box center [282, 160] width 257 height 15
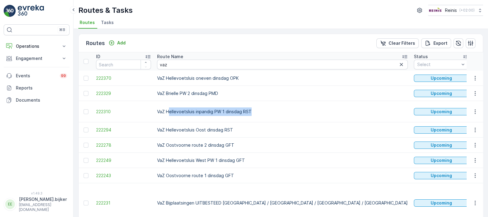
drag, startPoint x: 169, startPoint y: 112, endPoint x: 257, endPoint y: 110, distance: 88.4
click at [257, 110] on td "VaZ Hellevoetsluis inpandig PW 1 dinsdag RST" at bounding box center [282, 111] width 257 height 21
click at [235, 110] on td "VaZ Hellevoetsluis inpandig PW 1 dinsdag RST" at bounding box center [282, 111] width 257 height 21
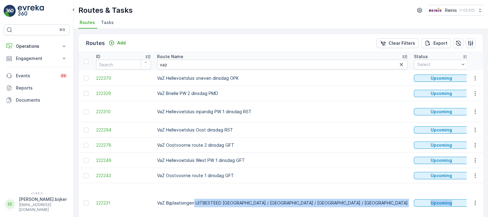
drag, startPoint x: 193, startPoint y: 209, endPoint x: 236, endPoint y: 214, distance: 43.2
click at [236, 214] on div "Routes Add Clear Filters Export ID Route Name vaz Status Select Date 07.10.2025…" at bounding box center [280, 137] width 404 height 207
click at [238, 89] on td "VaZ Brielle PW 2 dinsdag PMD" at bounding box center [282, 93] width 257 height 15
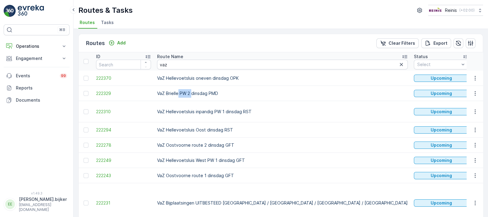
drag, startPoint x: 192, startPoint y: 93, endPoint x: 178, endPoint y: 92, distance: 14.0
click at [178, 92] on td "VaZ Brielle PW 2 dinsdag PMD" at bounding box center [282, 93] width 257 height 15
click at [229, 158] on td "VaZ Hellevoetsluis West PW 1 dinsdag GFT" at bounding box center [282, 160] width 257 height 15
drag, startPoint x: 206, startPoint y: 157, endPoint x: 235, endPoint y: 157, distance: 29.0
click at [235, 157] on td "VaZ Hellevoetsluis West PW 1 dinsdag GFT" at bounding box center [282, 160] width 257 height 15
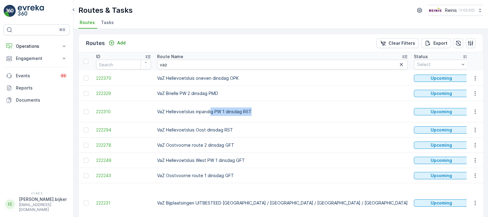
drag, startPoint x: 225, startPoint y: 110, endPoint x: 266, endPoint y: 110, distance: 41.1
click at [266, 110] on td "VaZ Hellevoetsluis inpandig PW 1 dinsdag RST" at bounding box center [282, 111] width 257 height 21
click at [197, 95] on td "VaZ Brielle PW 2 dinsdag PMD" at bounding box center [282, 93] width 257 height 15
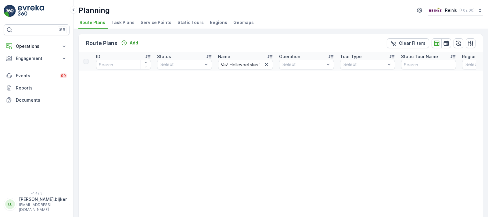
drag, startPoint x: 168, startPoint y: 93, endPoint x: 224, endPoint y: 87, distance: 55.7
click at [267, 64] on icon "button" at bounding box center [266, 65] width 6 height 6
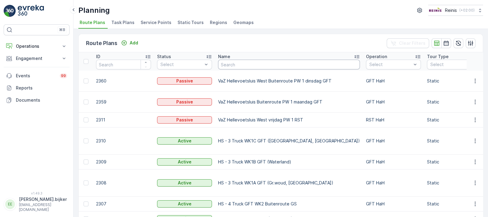
click at [235, 62] on input "text" at bounding box center [289, 65] width 142 height 10
paste input "VaZ Hellevoetsluis West"
type input "VaZ Hellevoetsluis West"
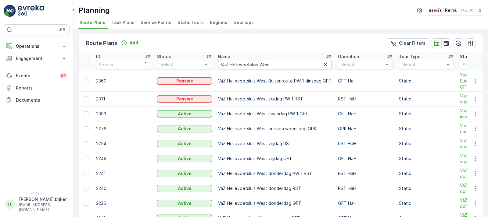
click at [277, 66] on input "VaZ Hellevoetsluis West" at bounding box center [275, 65] width 114 height 10
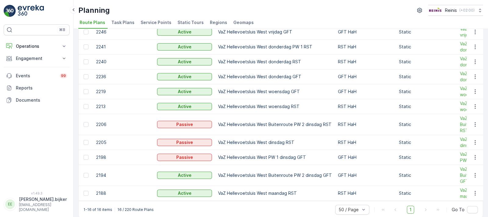
click at [285, 139] on td "VaZ Hellevoetsluis West dinsdag RST" at bounding box center [275, 142] width 120 height 15
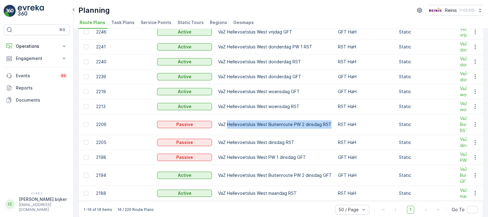
drag, startPoint x: 228, startPoint y: 121, endPoint x: 329, endPoint y: 123, distance: 100.9
click at [329, 123] on td "VaZ Hellevoetsluis West Buitenroute PW 2 dinsdag RST" at bounding box center [275, 124] width 120 height 21
click at [472, 123] on icon "button" at bounding box center [475, 125] width 6 height 6
click at [476, 132] on span "Edit Route Plan" at bounding box center [469, 133] width 31 height 6
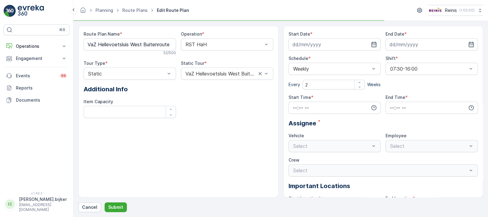
type input "[DATE]"
type input "12:00"
type input "16:00"
click at [374, 43] on icon "button" at bounding box center [373, 44] width 5 height 5
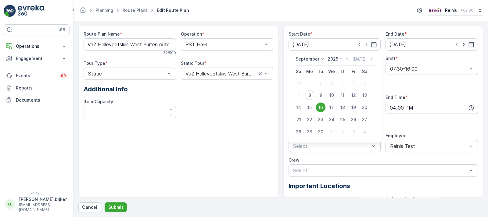
click at [321, 58] on icon at bounding box center [322, 59] width 6 height 6
click at [308, 96] on span "October" at bounding box center [307, 98] width 17 height 6
click at [156, 46] on Name "VaZ Hellevoetsluis West Buitenroute PW 2 dinsdag RST" at bounding box center [130, 44] width 92 height 12
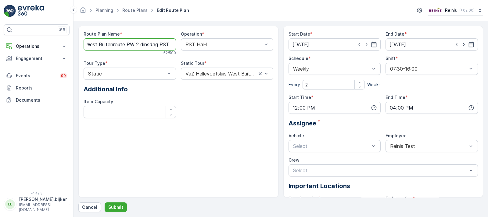
scroll to position [0, 0]
click at [155, 39] on Name "VaZ Hellevoetsluis West Buitenroute PW 2 dinsdag RST" at bounding box center [130, 44] width 92 height 12
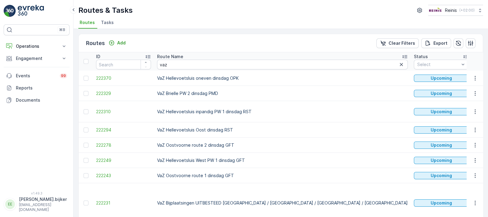
click at [214, 130] on td "VaZ Hellevoetsluis Oost dinsdag RST" at bounding box center [282, 130] width 257 height 15
drag, startPoint x: 206, startPoint y: 158, endPoint x: 217, endPoint y: 158, distance: 11.6
click at [217, 158] on td "VaZ Hellevoetsluis West PW 1 dinsdag GFT" at bounding box center [282, 160] width 257 height 15
drag, startPoint x: 219, startPoint y: 112, endPoint x: 233, endPoint y: 112, distance: 14.0
click at [232, 113] on td "VaZ Hellevoetsluis inpandig PW 1 dinsdag RST" at bounding box center [282, 111] width 257 height 21
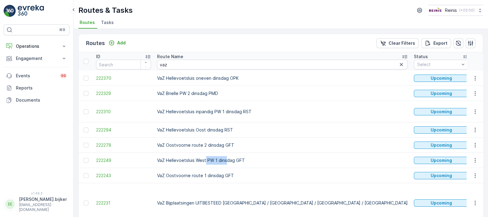
drag, startPoint x: 221, startPoint y: 159, endPoint x: 225, endPoint y: 160, distance: 4.3
click at [225, 160] on td "VaZ Hellevoetsluis West PW 1 dinsdag GFT" at bounding box center [282, 160] width 257 height 15
drag, startPoint x: 178, startPoint y: 89, endPoint x: 190, endPoint y: 90, distance: 12.9
click at [190, 90] on td "VaZ Brielle PW 2 dinsdag PMD" at bounding box center [282, 93] width 257 height 15
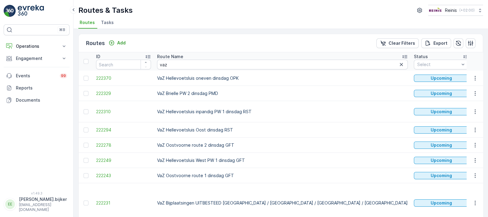
click at [214, 38] on div "Routes Add Clear Filters Export" at bounding box center [281, 43] width 404 height 18
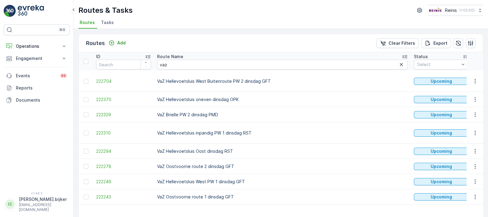
scroll to position [39, 0]
